Goal: Browse casually

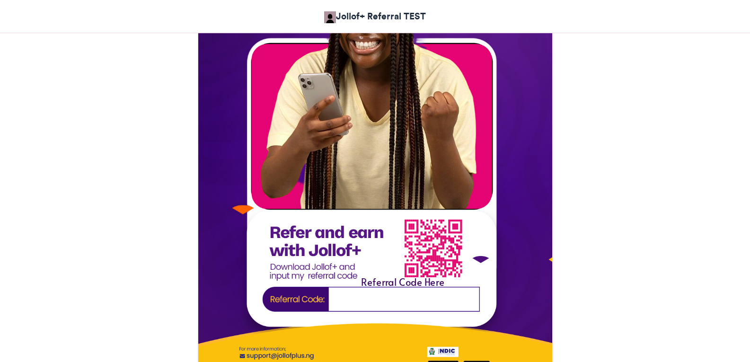
scroll to position [331, 0]
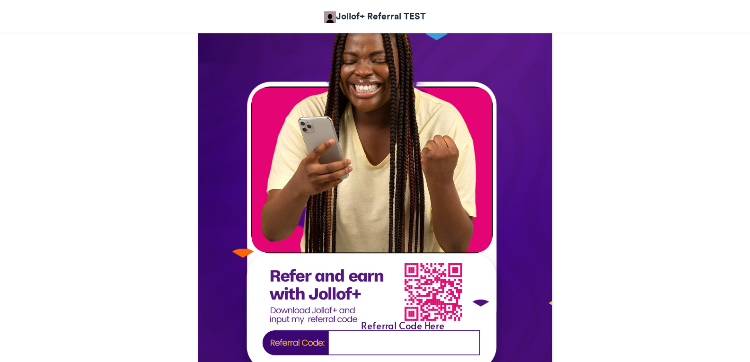
click at [241, 253] on img at bounding box center [375, 210] width 354 height 456
click at [342, 140] on img at bounding box center [375, 210] width 354 height 456
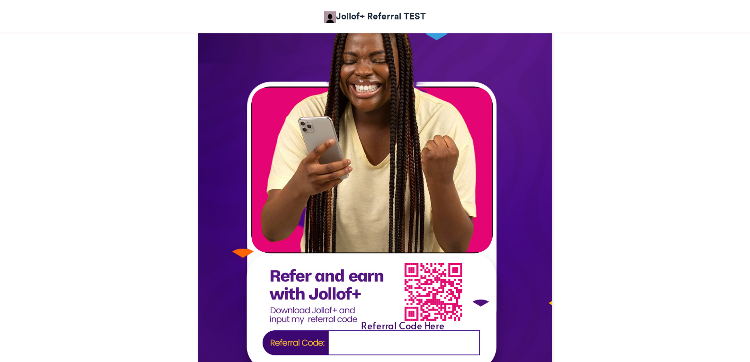
click at [342, 140] on img at bounding box center [375, 210] width 354 height 456
click at [402, 117] on img at bounding box center [375, 210] width 354 height 456
click at [388, 76] on img at bounding box center [375, 210] width 354 height 456
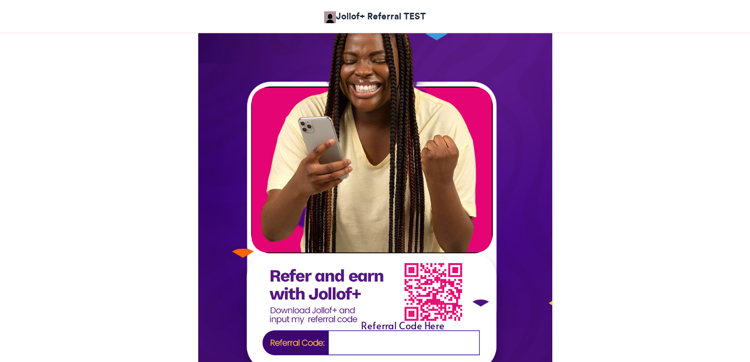
click at [388, 76] on img at bounding box center [375, 210] width 354 height 456
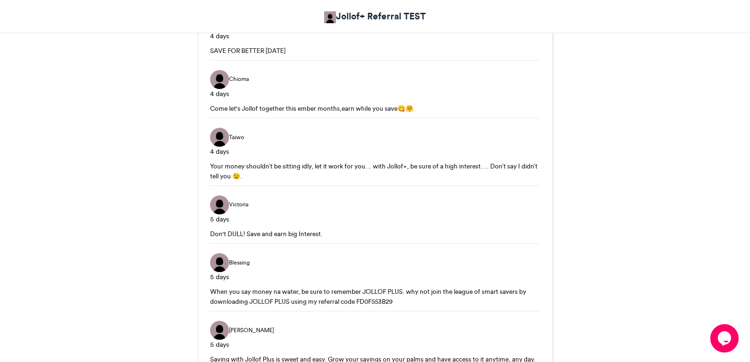
scroll to position [1231, 0]
